Goal: Transaction & Acquisition: Purchase product/service

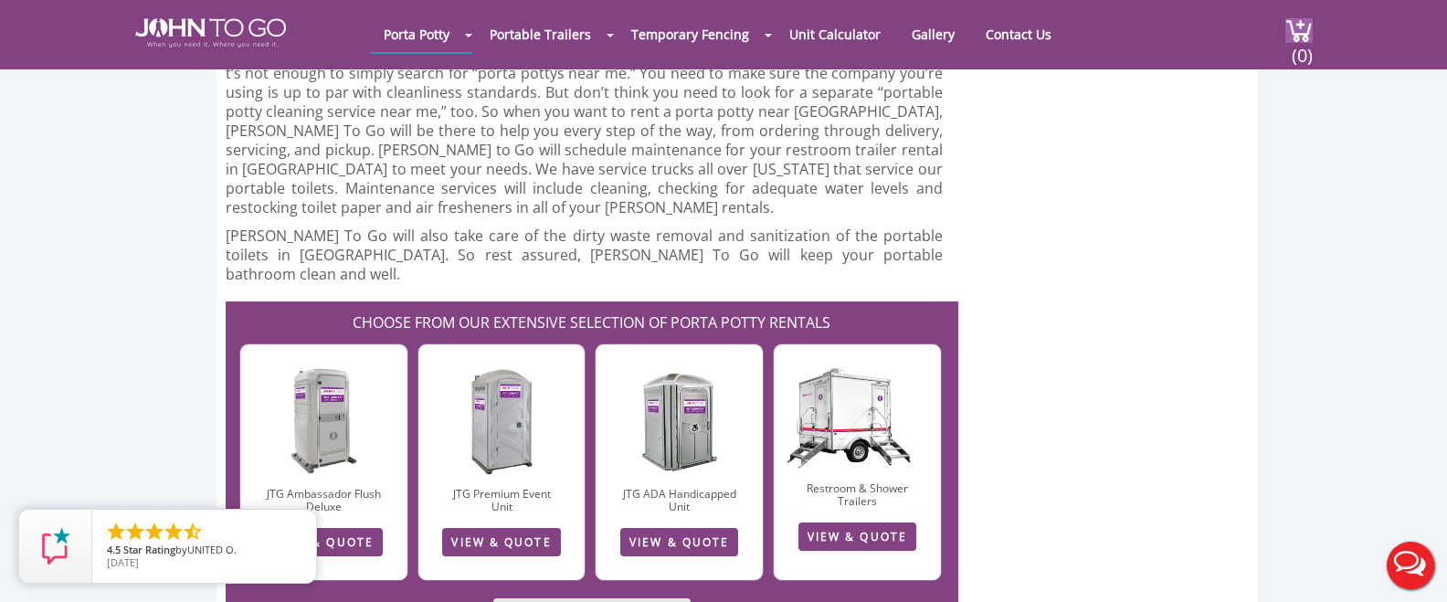
scroll to position [4825, 0]
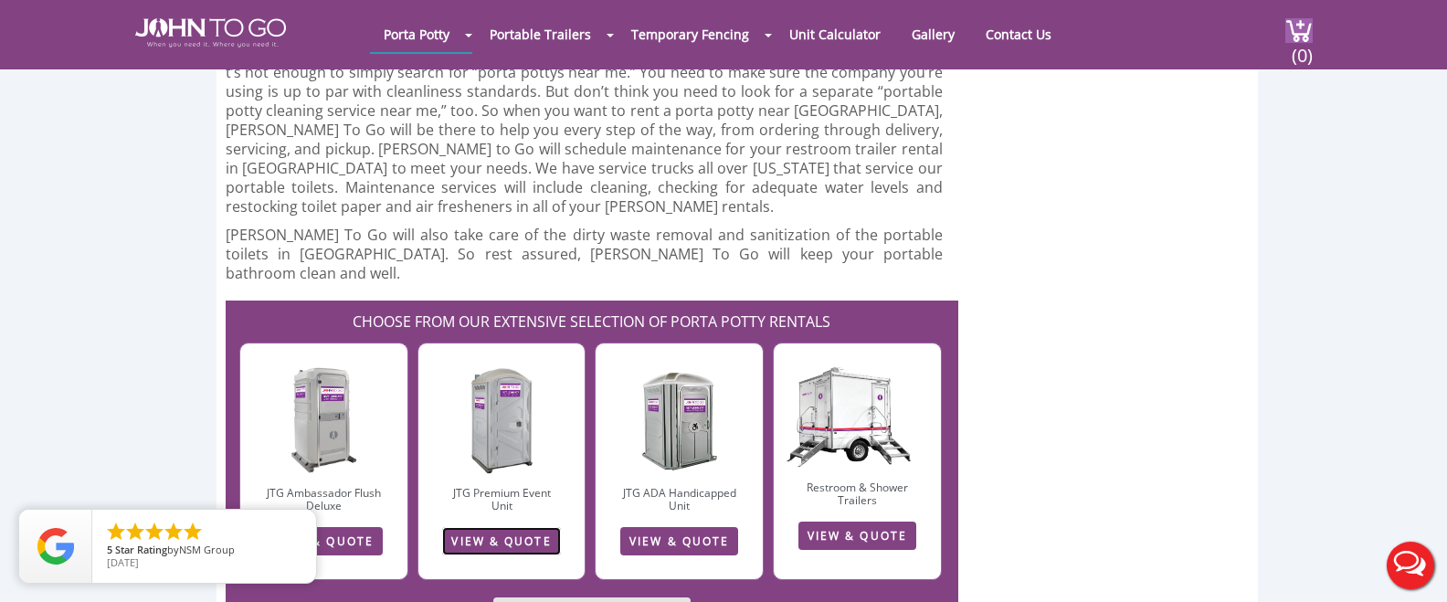
click at [490, 527] on link "VIEW & QUOTE" at bounding box center [501, 541] width 118 height 28
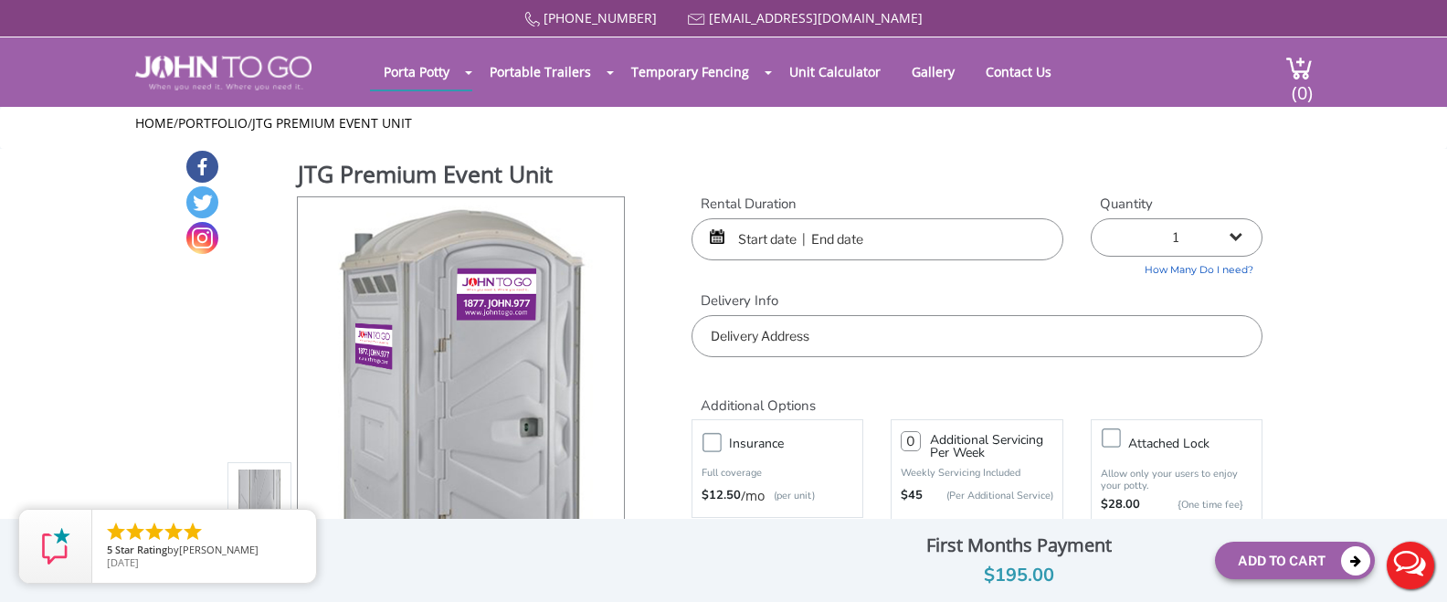
click at [915, 237] on input "text" at bounding box center [877, 239] width 372 height 42
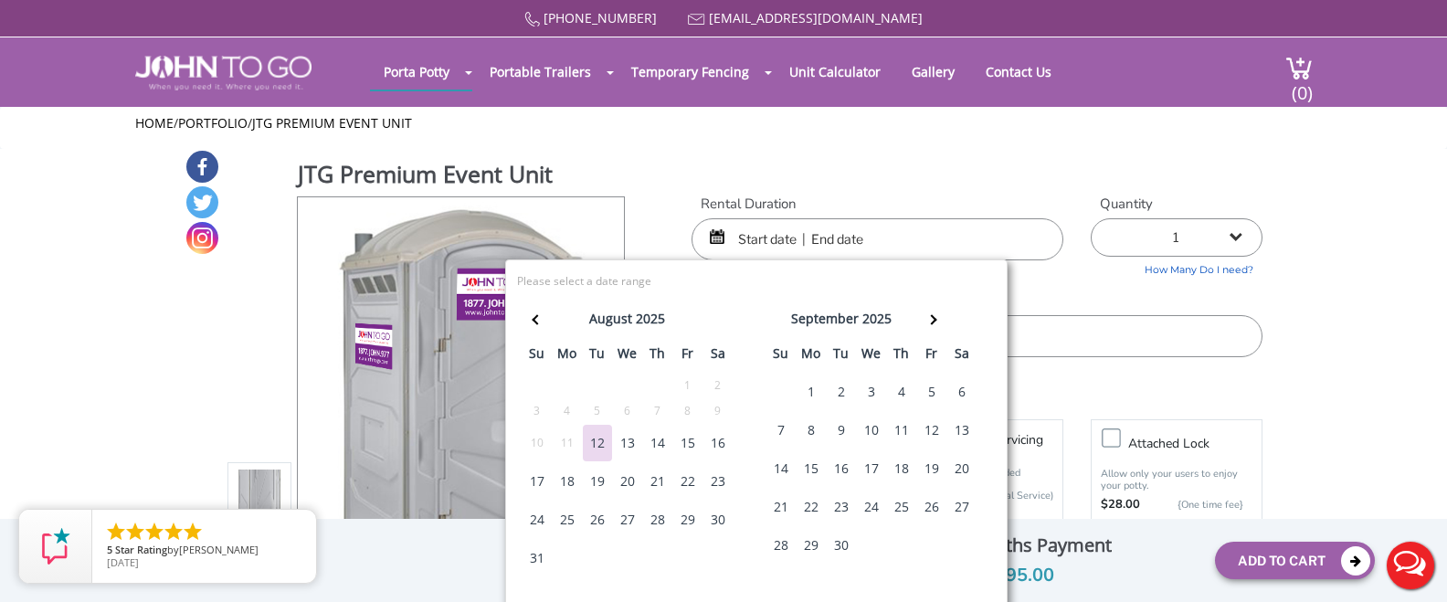
click at [694, 446] on div "15" at bounding box center [687, 443] width 29 height 37
click at [563, 486] on div "18" at bounding box center [567, 481] width 29 height 37
type input "[DATE] to [DATE]"
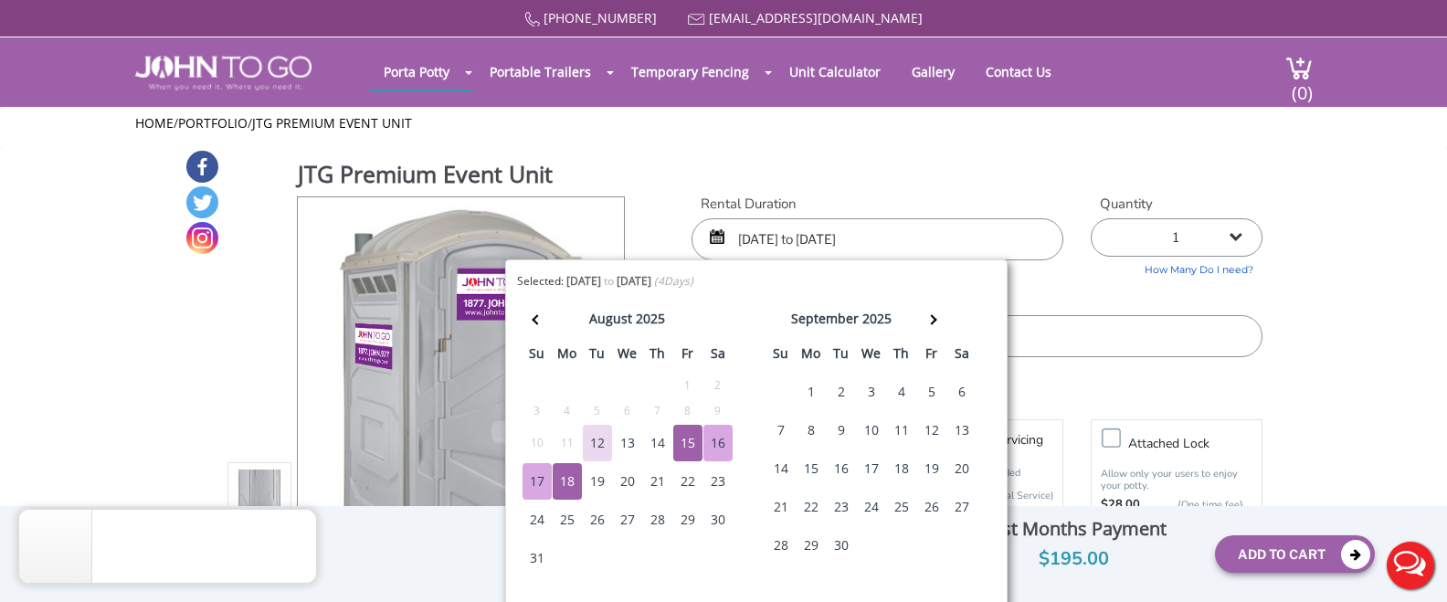
click at [1127, 286] on div "Rental Duration [DATE] to [DATE] Quantity 1 2 (5% discount) 3 (8% discount) 4 (…" at bounding box center [977, 276] width 598 height 163
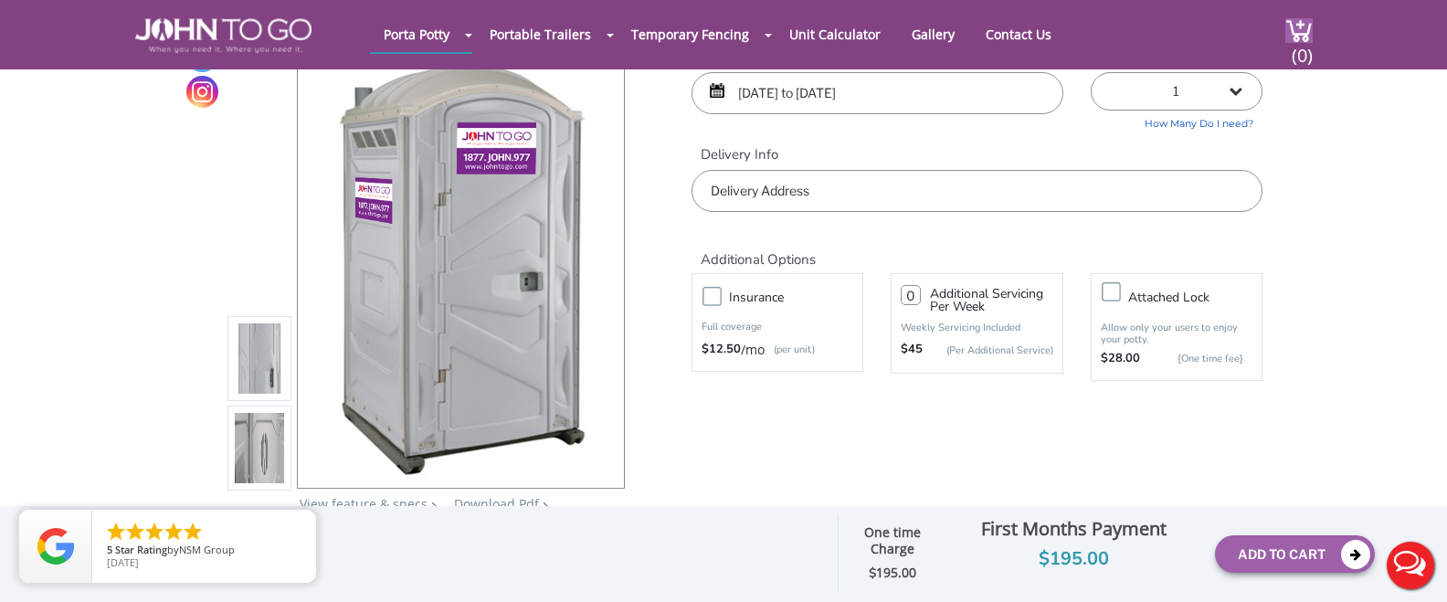
scroll to position [81, 0]
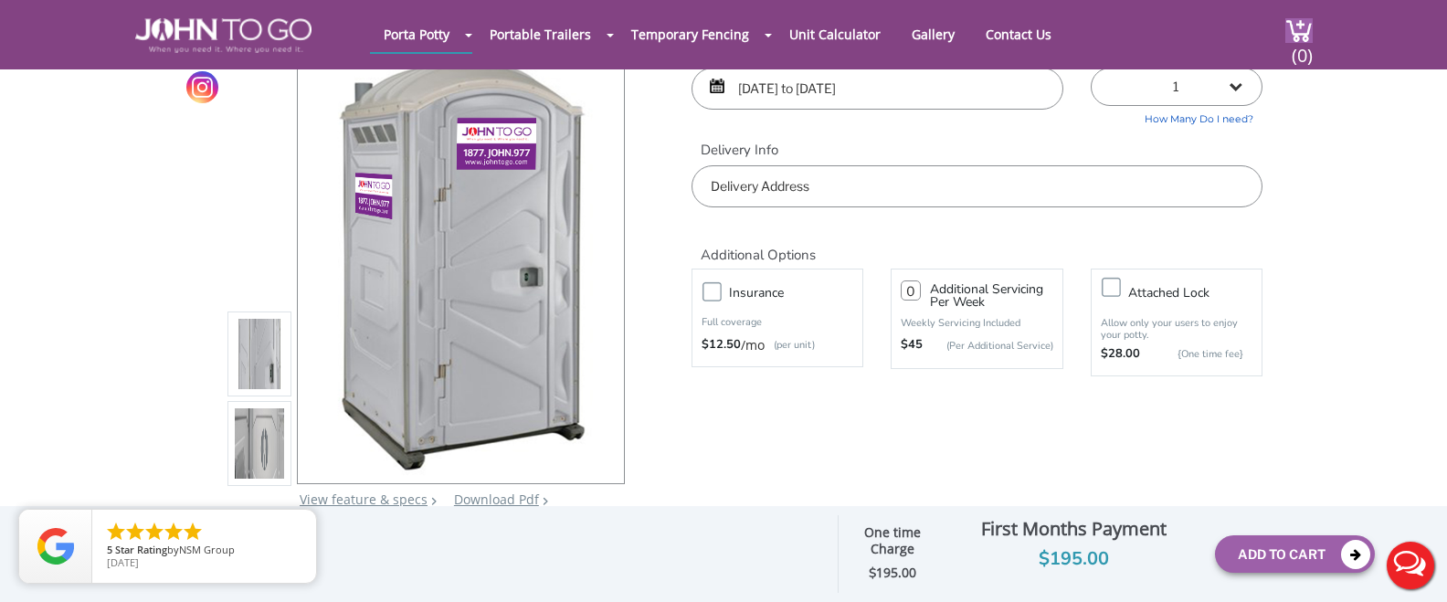
click at [831, 189] on input "text" at bounding box center [976, 186] width 571 height 42
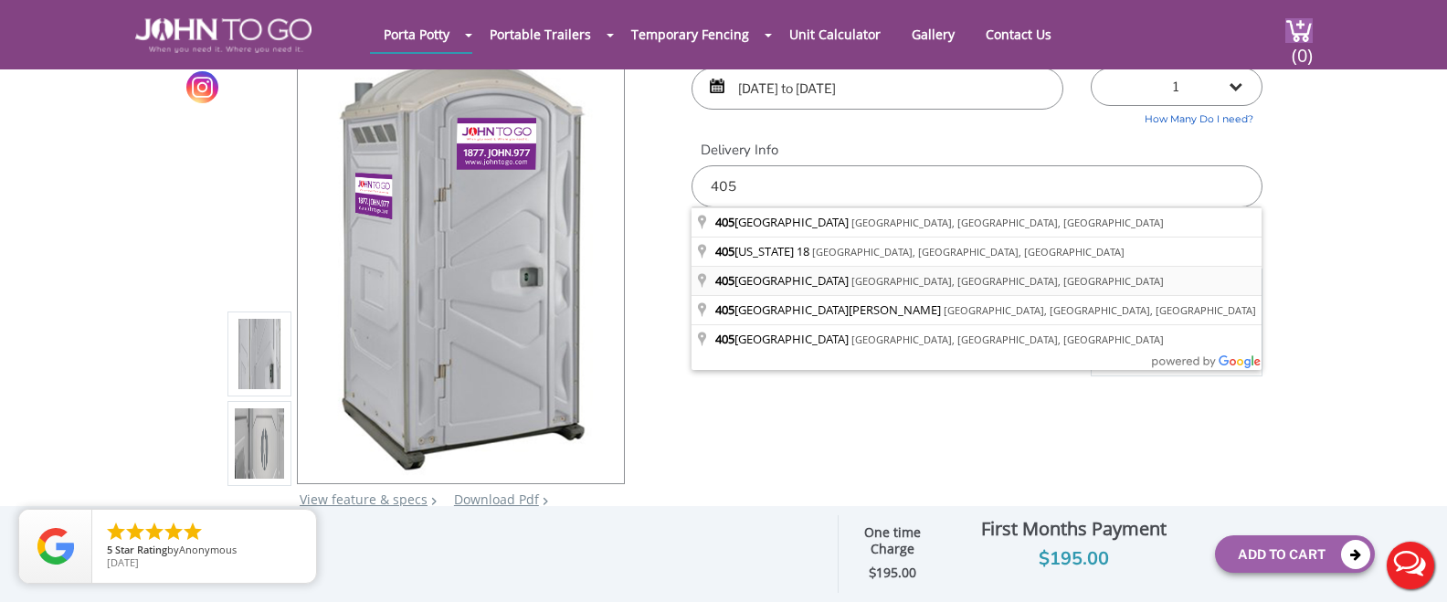
type input "[STREET_ADDRESS]"
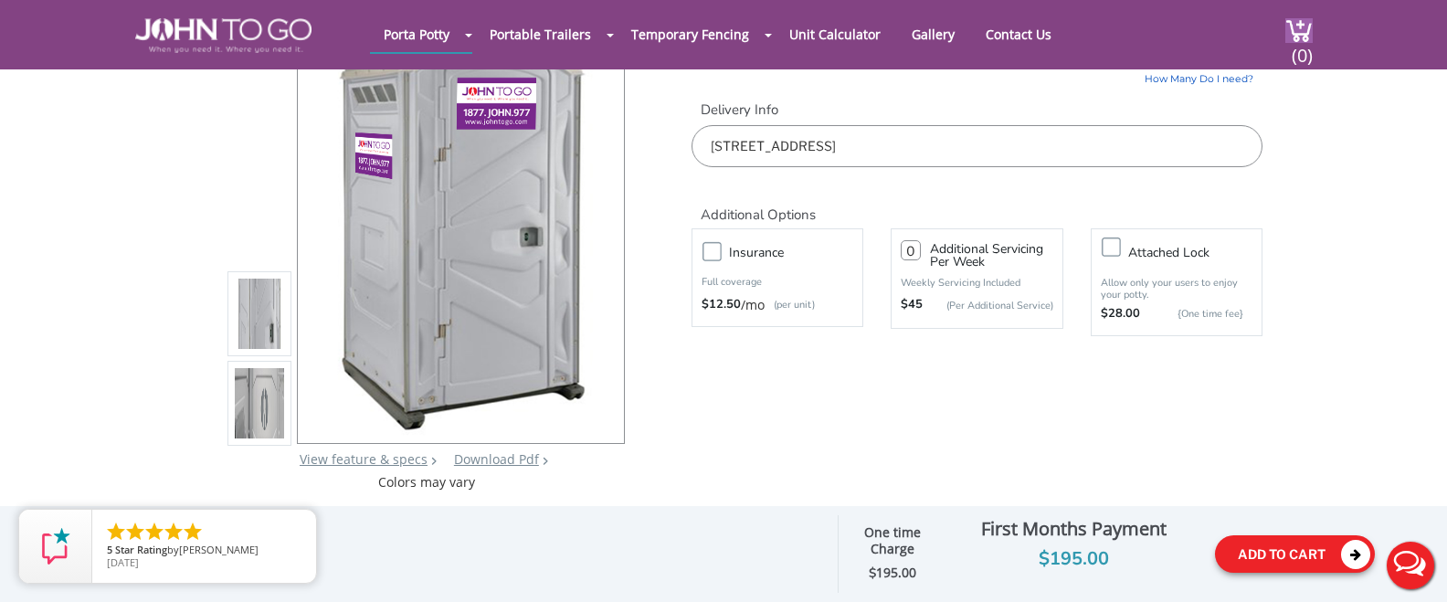
scroll to position [125, 0]
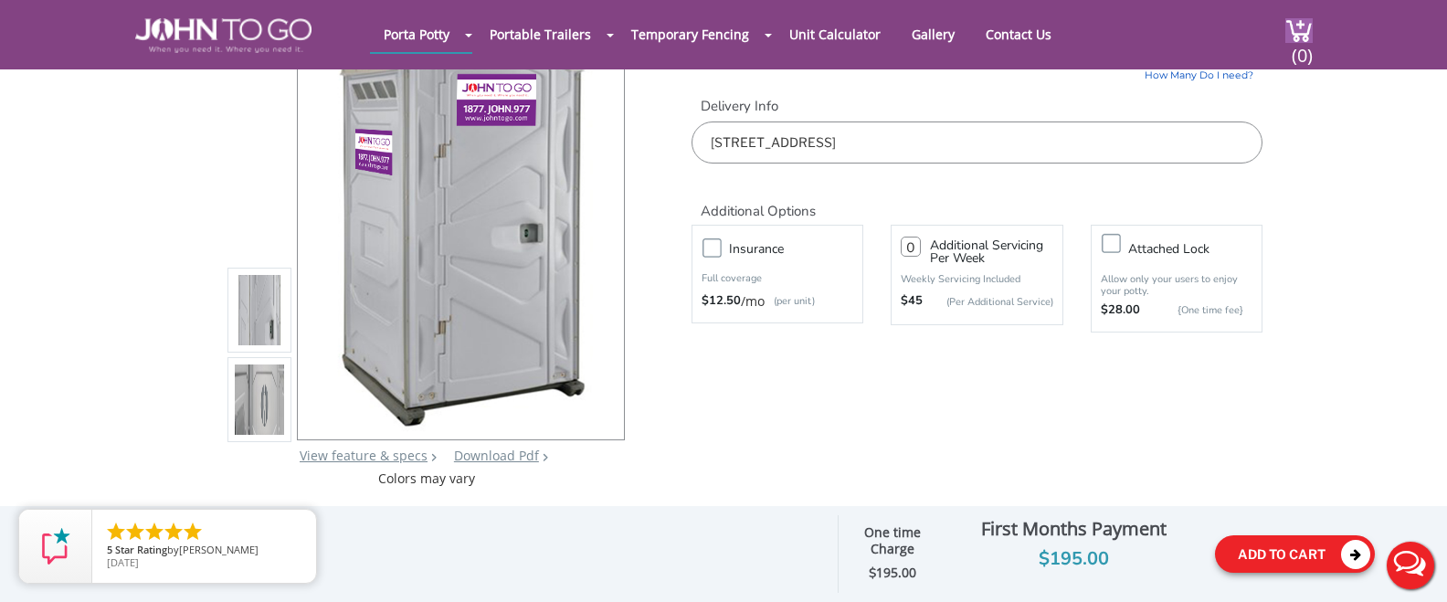
click at [1271, 558] on button "Add To Cart" at bounding box center [1295, 553] width 160 height 37
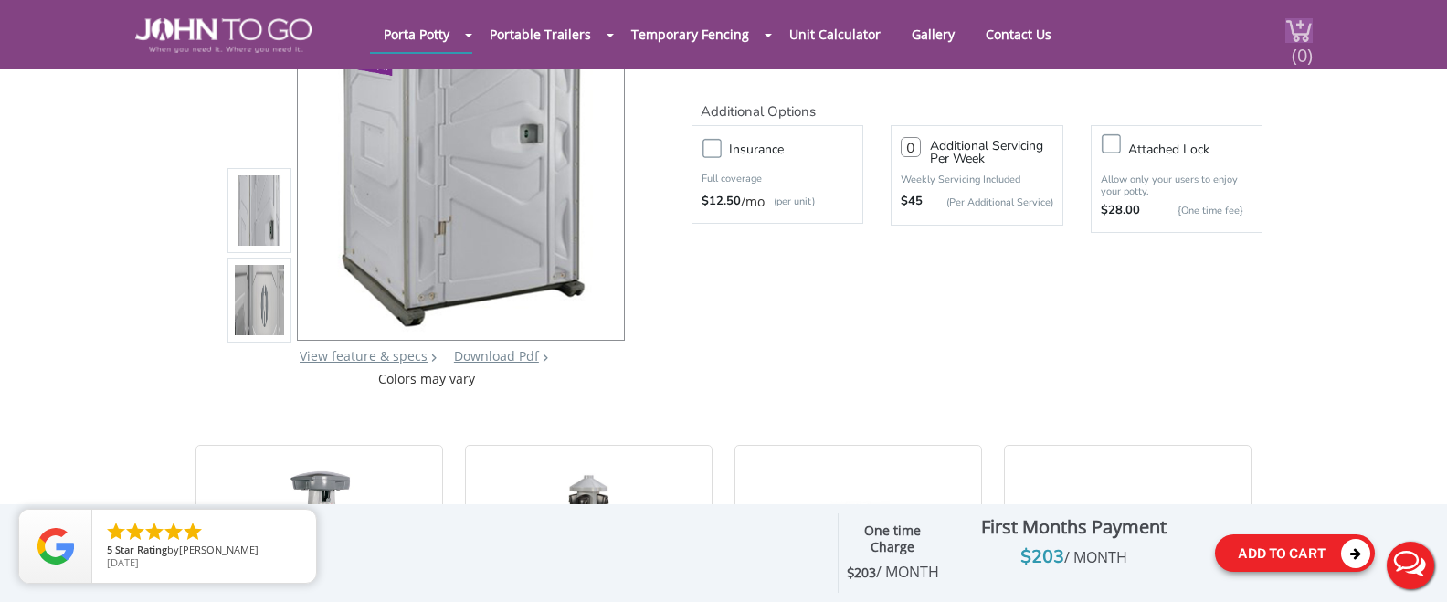
scroll to position [226, 0]
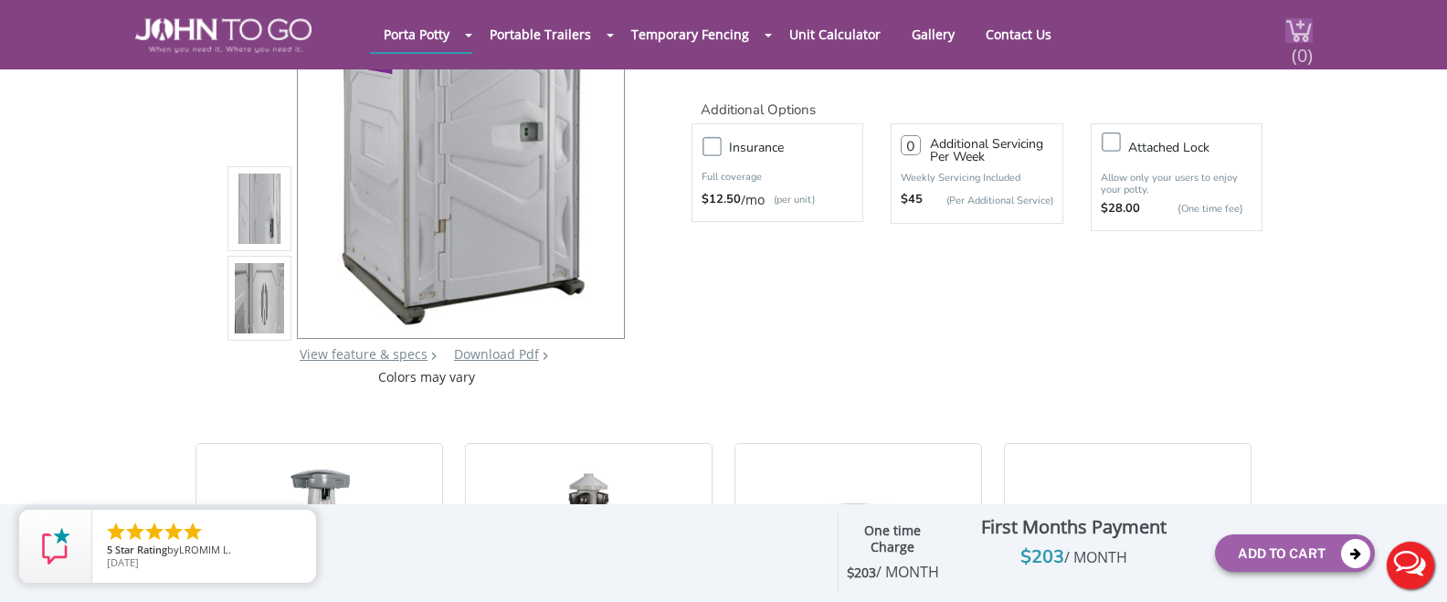
click at [1296, 35] on span "(0)" at bounding box center [1301, 47] width 22 height 39
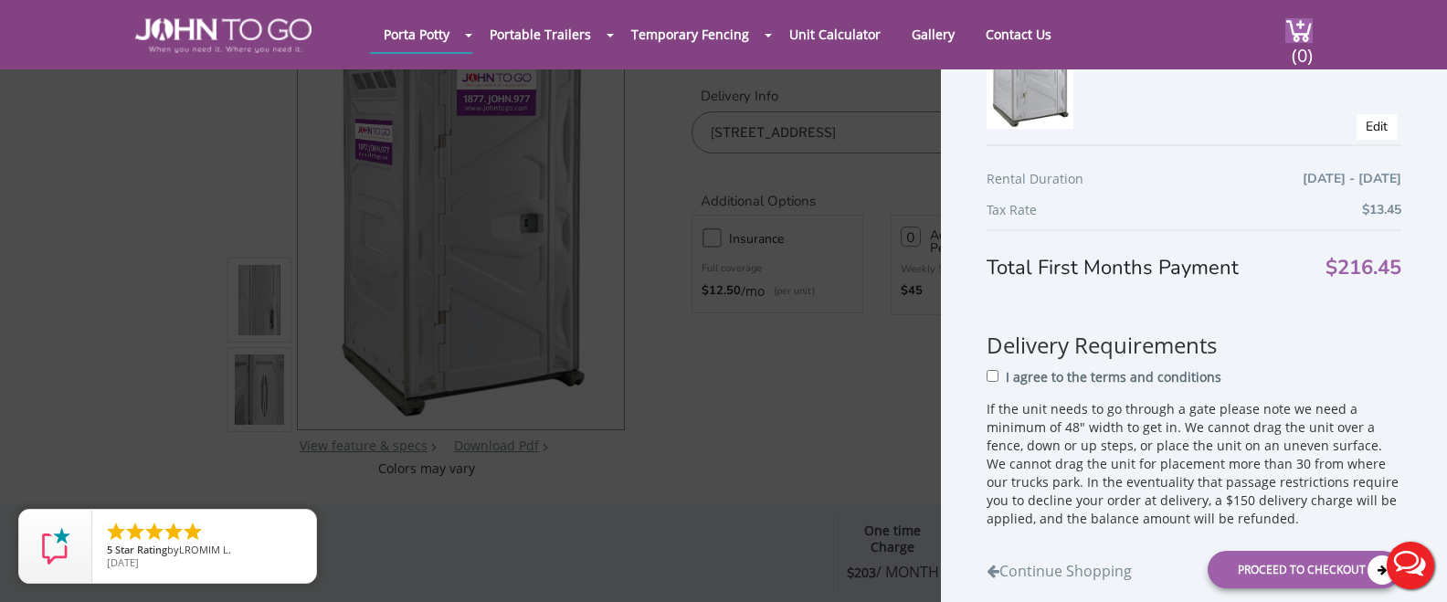
scroll to position [176, 0]
click at [996, 382] on input "I agree to the terms and conditions" at bounding box center [992, 377] width 12 height 12
checkbox input "true"
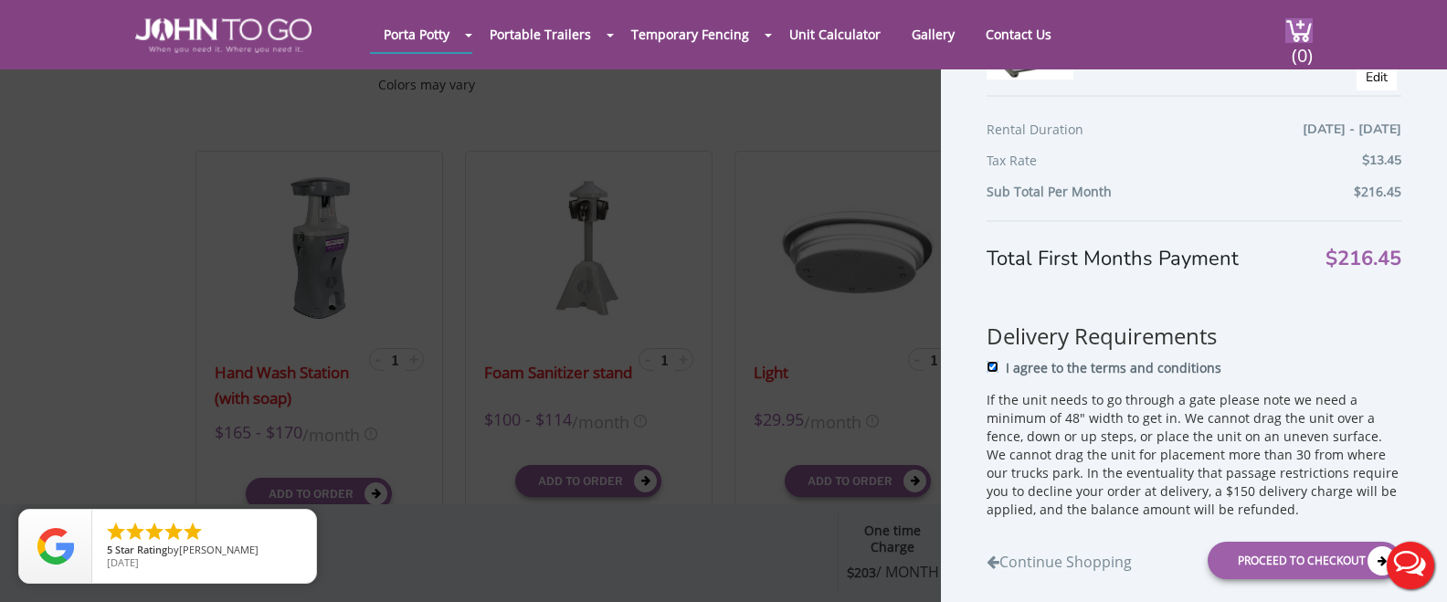
scroll to position [522, 0]
click at [1274, 564] on div "Proceed to Checkout" at bounding box center [1304, 560] width 194 height 37
